Goal: Task Accomplishment & Management: Use online tool/utility

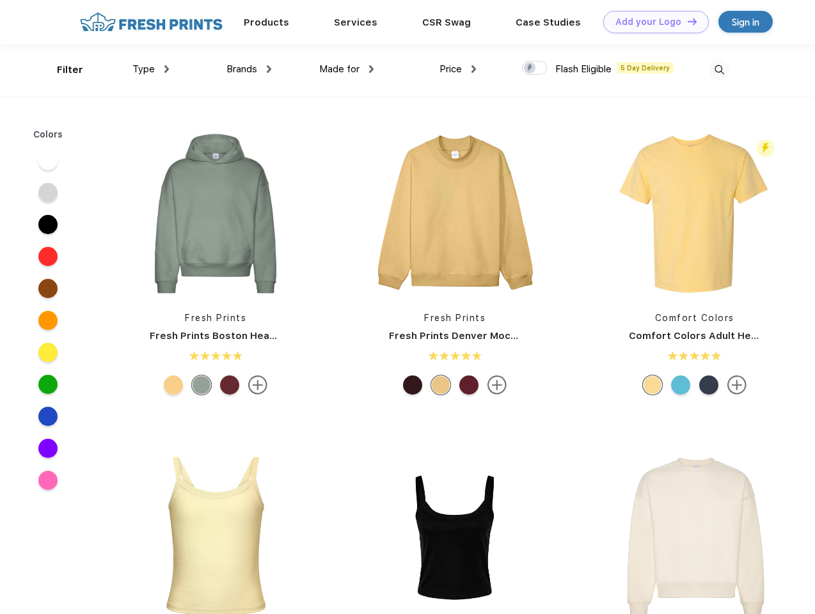
click at [651, 22] on link "Add your Logo Design Tool" at bounding box center [656, 22] width 106 height 22
click at [0, 0] on div "Design Tool" at bounding box center [0, 0] width 0 height 0
click at [686, 21] on link "Add your Logo Design Tool" at bounding box center [656, 22] width 106 height 22
click at [61, 70] on div "Filter" at bounding box center [70, 70] width 26 height 15
click at [151, 69] on span "Type" at bounding box center [143, 69] width 22 height 12
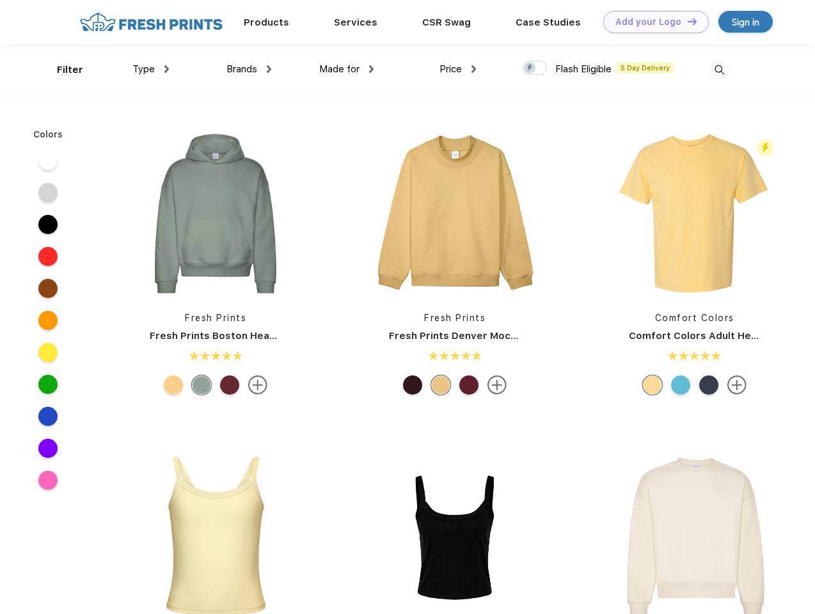
click at [249, 69] on span "Brands" at bounding box center [241, 69] width 31 height 12
click at [347, 69] on span "Made for" at bounding box center [339, 69] width 40 height 12
click at [458, 69] on span "Price" at bounding box center [450, 69] width 22 height 12
click at [535, 68] on div at bounding box center [534, 68] width 25 height 14
click at [530, 68] on input "checkbox" at bounding box center [526, 64] width 8 height 8
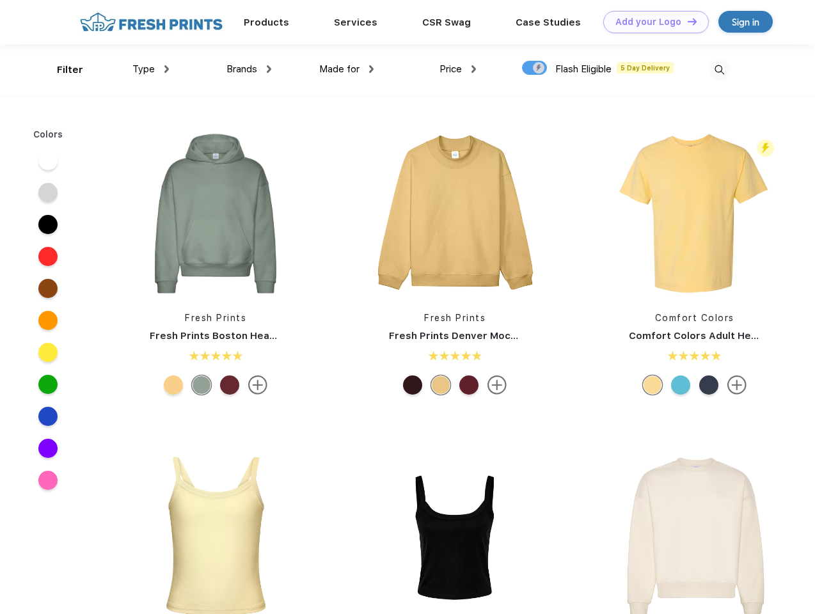
click at [719, 70] on img at bounding box center [718, 69] width 21 height 21
